Goal: Information Seeking & Learning: Check status

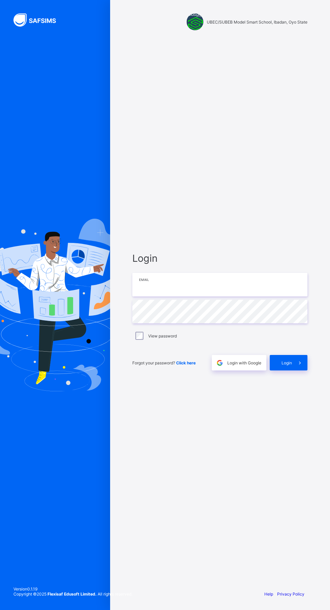
type input "**********"
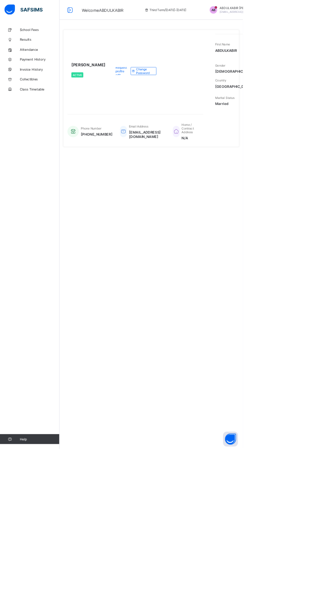
click at [232, 29] on div "**********" at bounding box center [205, 305] width 249 height 610
click at [59, 53] on span "Results" at bounding box center [54, 53] width 54 height 5
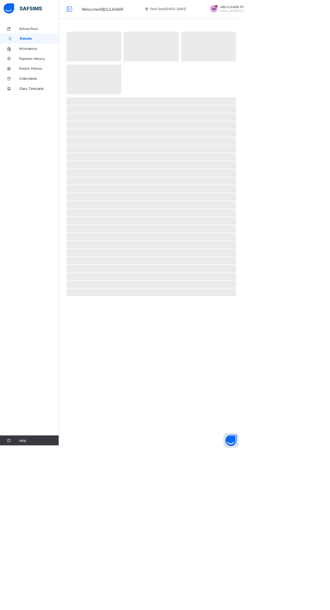
click at [54, 42] on span "School Fees" at bounding box center [54, 40] width 54 height 5
click at [65, 65] on span "Attendance" at bounding box center [54, 67] width 54 height 5
click at [52, 63] on link "Attendance" at bounding box center [40, 67] width 81 height 13
click at [49, 46] on link "School Fees" at bounding box center [40, 40] width 81 height 13
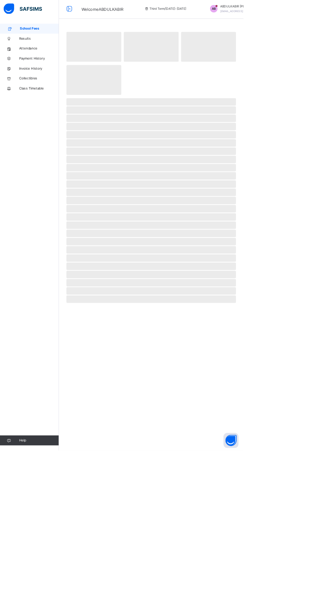
click at [41, 40] on span "School Fees" at bounding box center [54, 40] width 53 height 7
click at [47, 60] on link "Results" at bounding box center [40, 53] width 81 height 13
click at [180, 212] on span "‌" at bounding box center [205, 217] width 229 height 10
click at [299, 16] on span "[EMAIL_ADDRESS][DOMAIN_NAME]" at bounding box center [328, 16] width 60 height 4
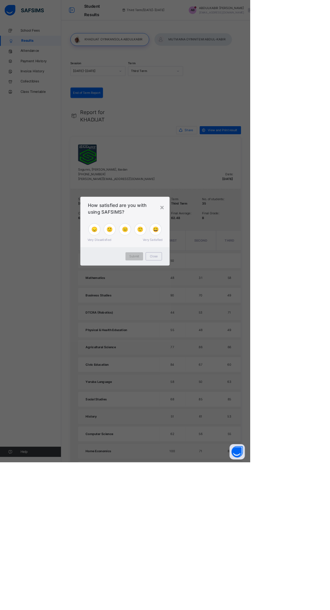
click at [285, 544] on div "× How satisfied are you with using SAFSIMS? 😞 🙁 😐 🙂 😄 Very Dissatisfied Very Sa…" at bounding box center [165, 305] width 330 height 610
click at [265, 254] on div "× How satisfied are you with using SAFSIMS? 😞 🙁 😐 🙂 😄 Very Dissatisfied Very Sa…" at bounding box center [165, 305] width 330 height 610
click at [184, 341] on span "Submit" at bounding box center [177, 338] width 13 height 6
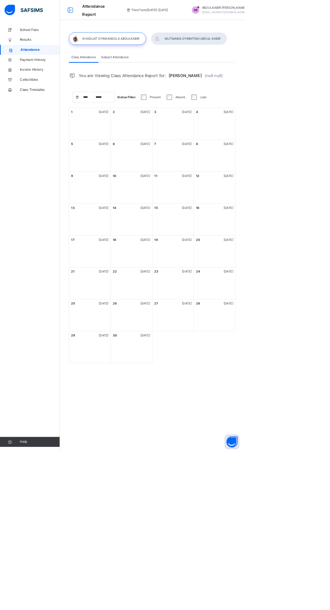
click at [36, 55] on span "Results" at bounding box center [54, 53] width 54 height 7
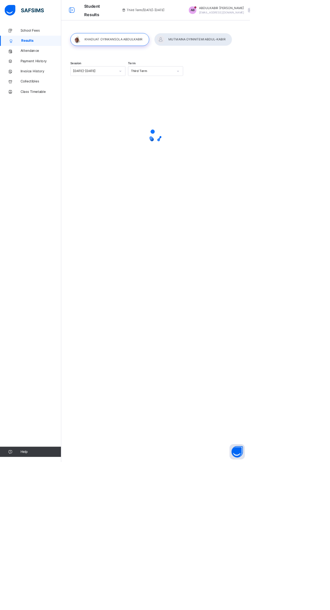
click at [53, 50] on span "Results" at bounding box center [54, 53] width 53 height 7
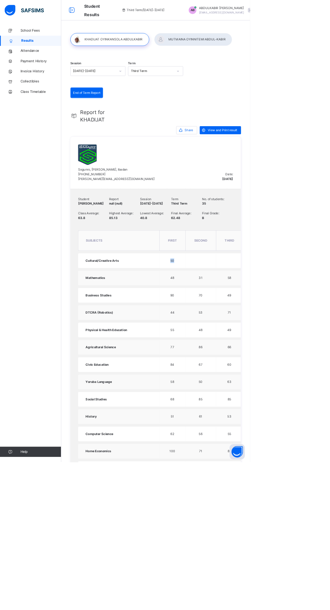
copy span "50"
